Goal: Navigation & Orientation: Find specific page/section

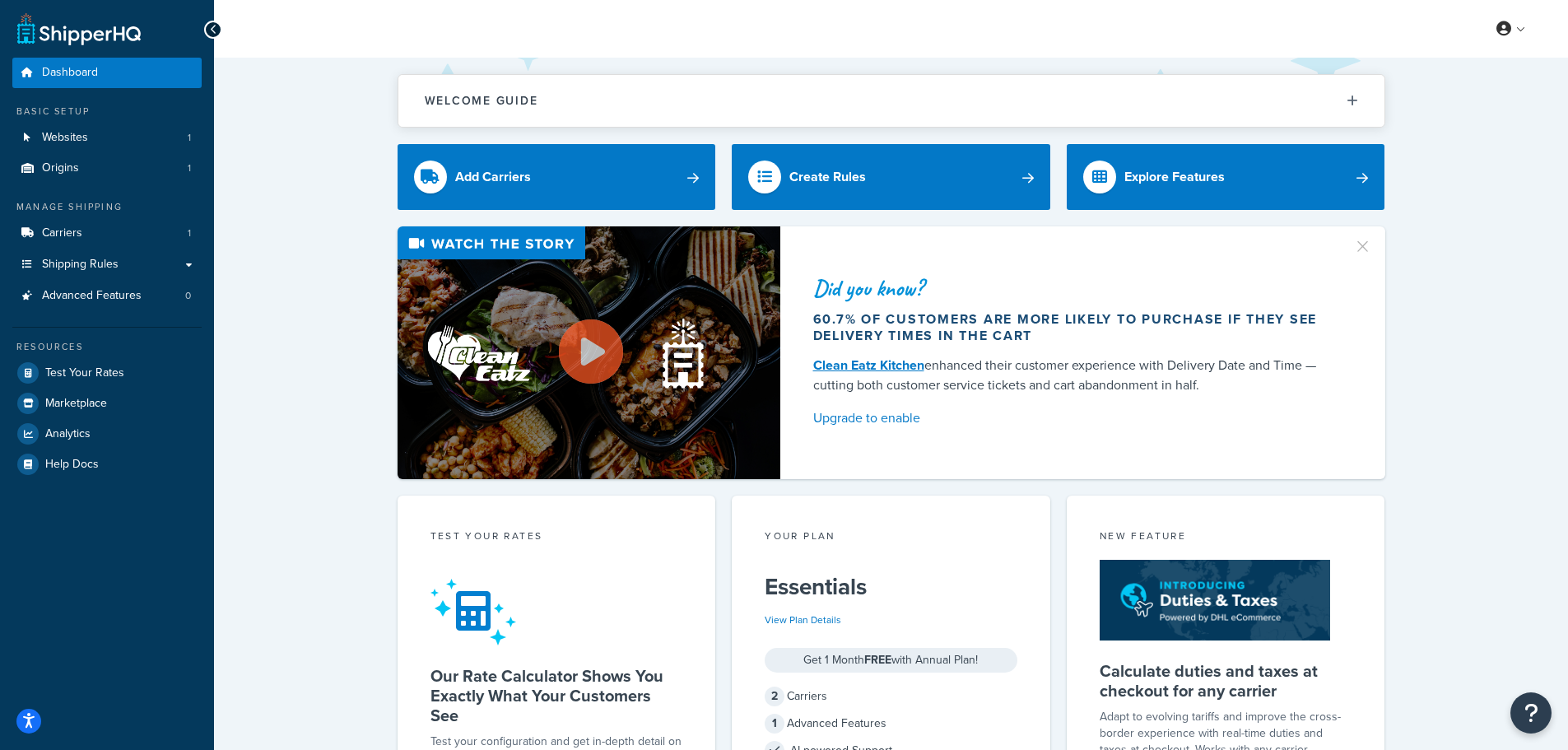
click at [215, 24] on icon at bounding box center [214, 29] width 7 height 12
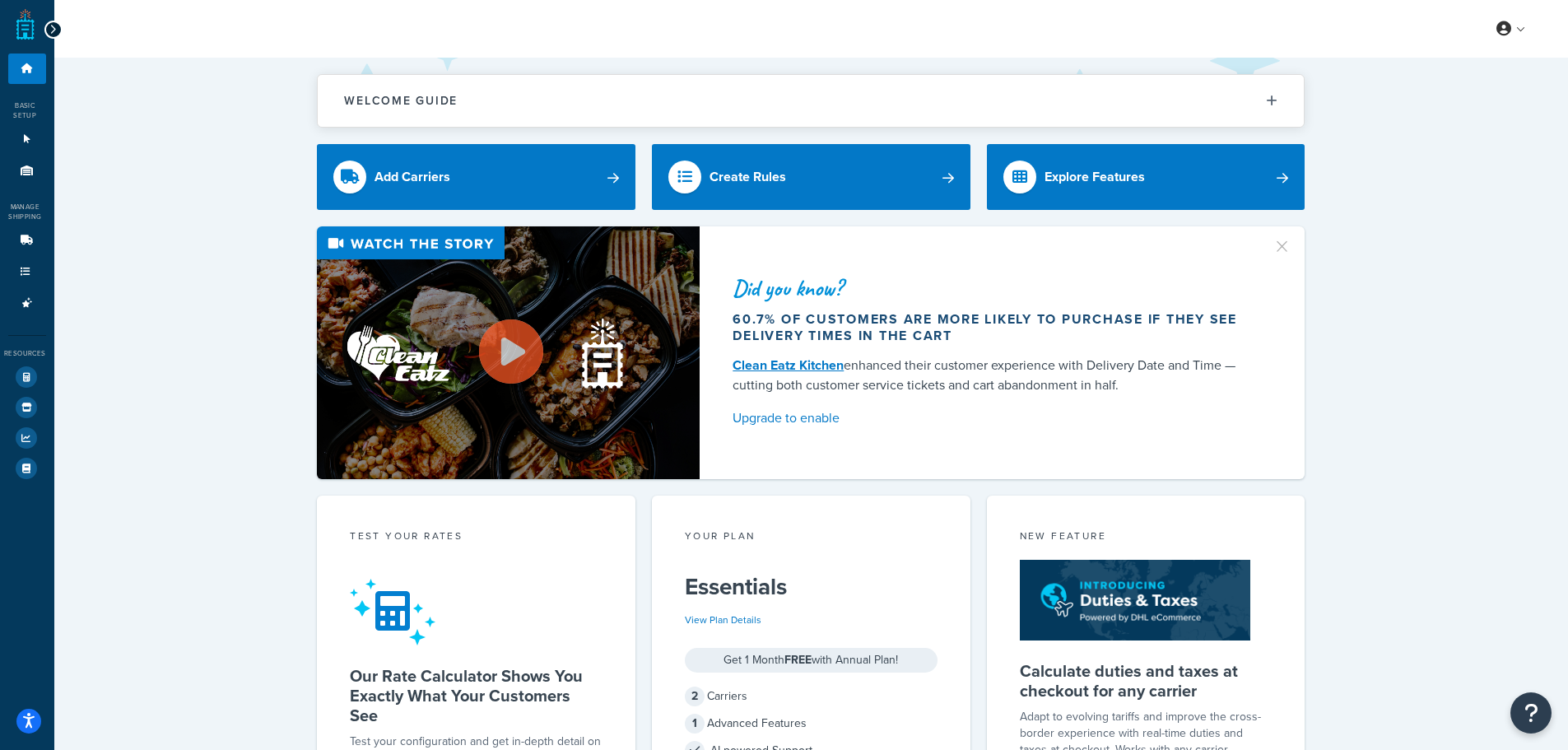
click at [56, 26] on div at bounding box center [53, 30] width 18 height 18
click at [52, 24] on icon at bounding box center [53, 29] width 7 height 12
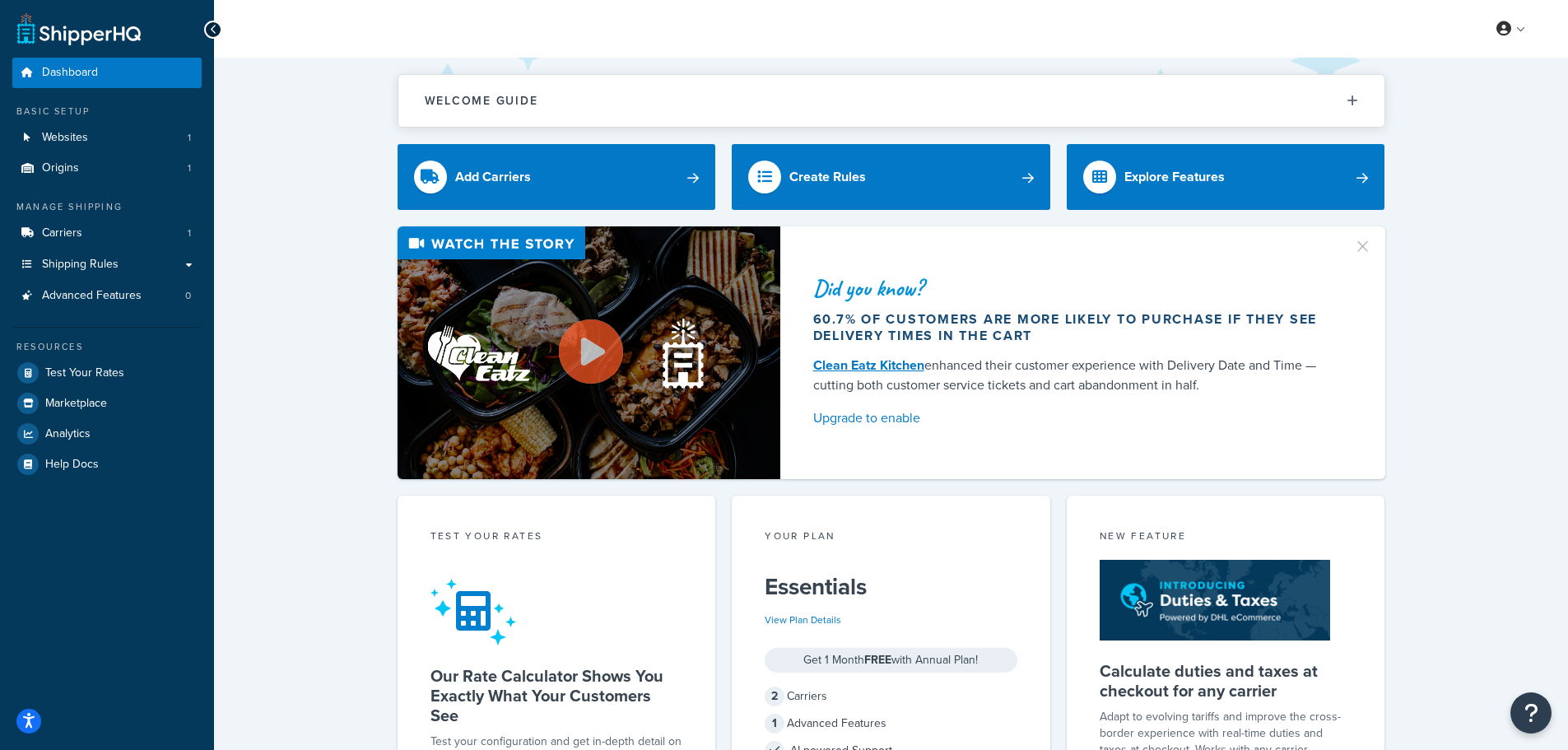
click at [2, 630] on div "Dashboard Basic Setup Websites 1 Origins 1 Manage Shipping Carriers 1 Shipping …" at bounding box center [107, 643] width 214 height 1287
